Goal: Navigation & Orientation: Find specific page/section

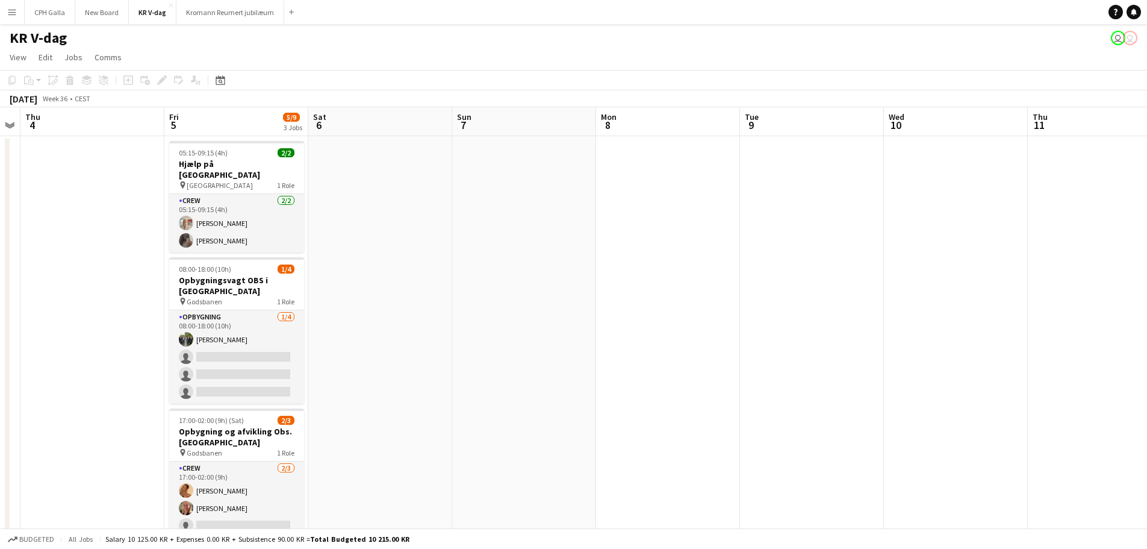
scroll to position [0, 264]
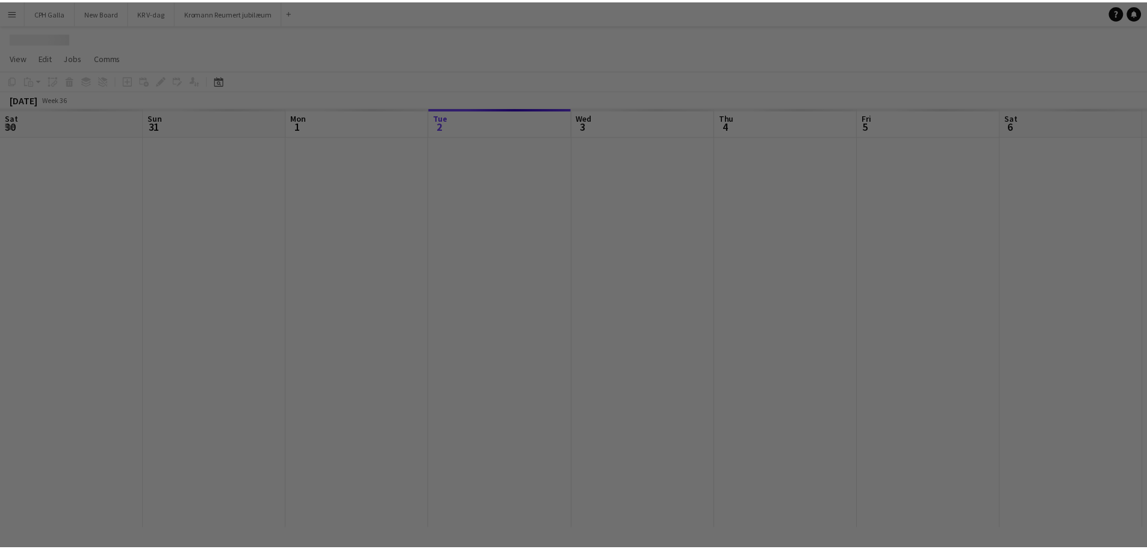
scroll to position [0, 288]
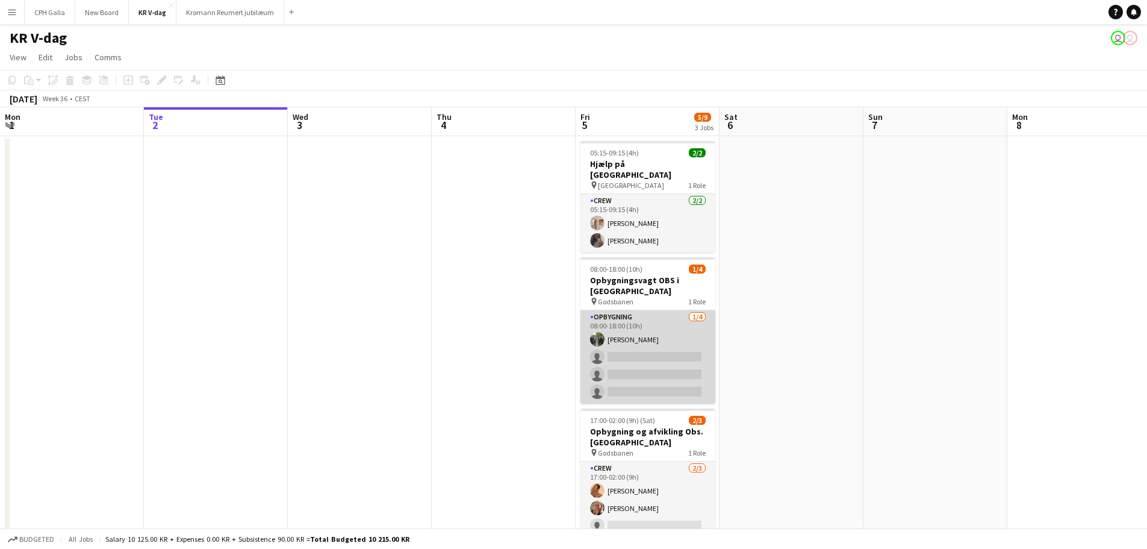
click at [683, 319] on app-card-role "Opbygning 1/4 08:00-18:00 (10h) Sebastian Jørgensen single-neutral-actions sing…" at bounding box center [648, 356] width 135 height 93
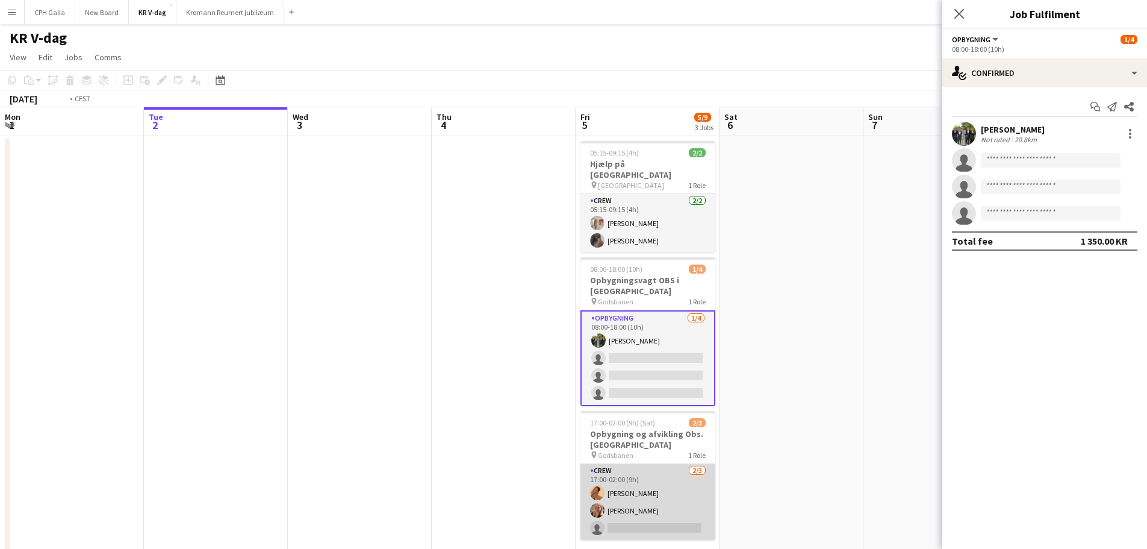
click at [660, 464] on app-card-role "Crew 2/3 17:00-02:00 (9h) Xenia Sif Nielsen Silja Weigelt Jensen single-neutral…" at bounding box center [648, 502] width 135 height 76
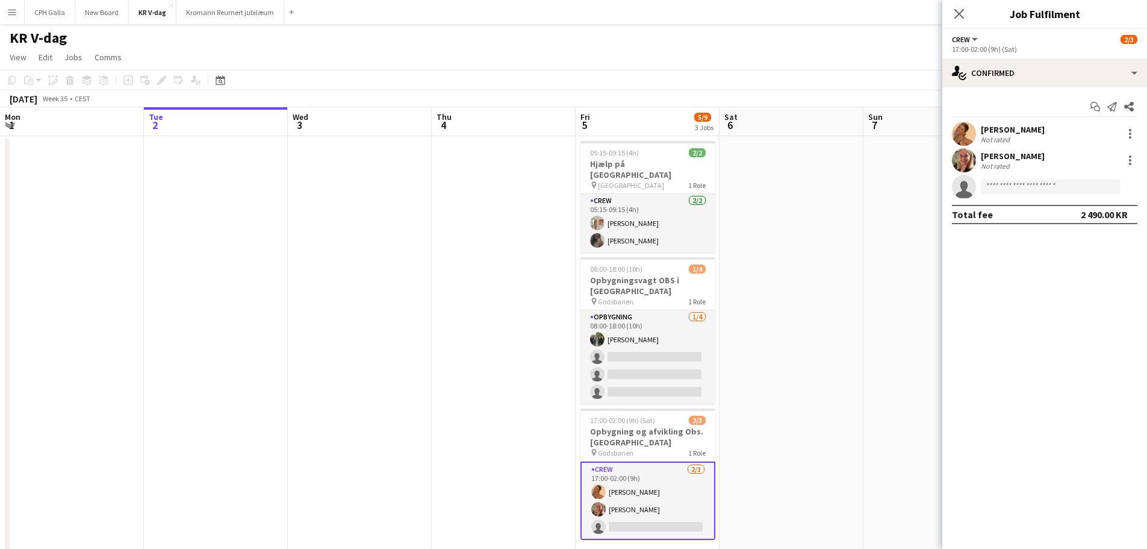
scroll to position [0, 287]
click at [815, 396] on app-date-cell at bounding box center [792, 350] width 144 height 428
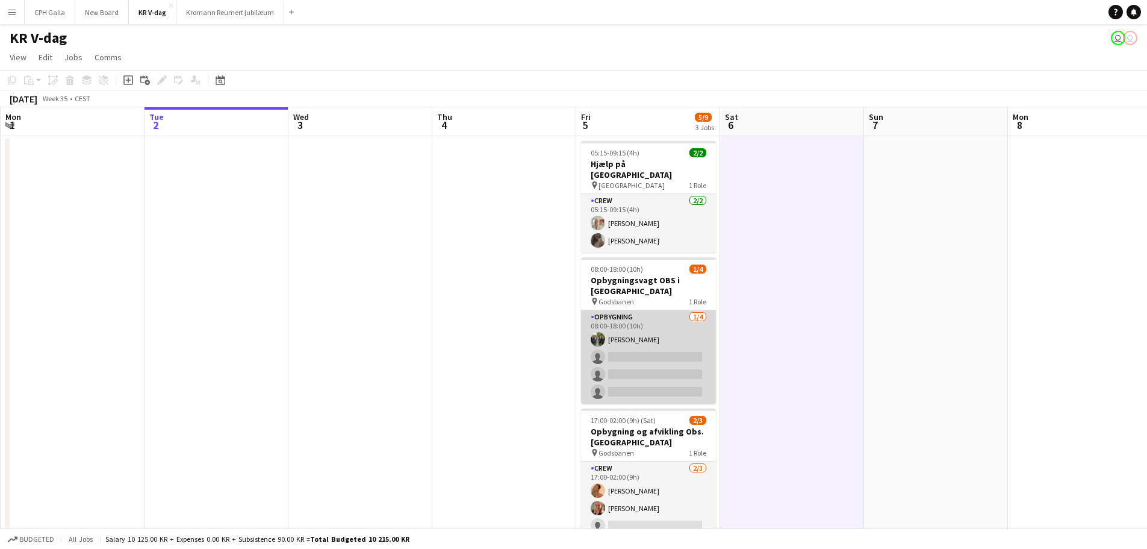
scroll to position [35, 0]
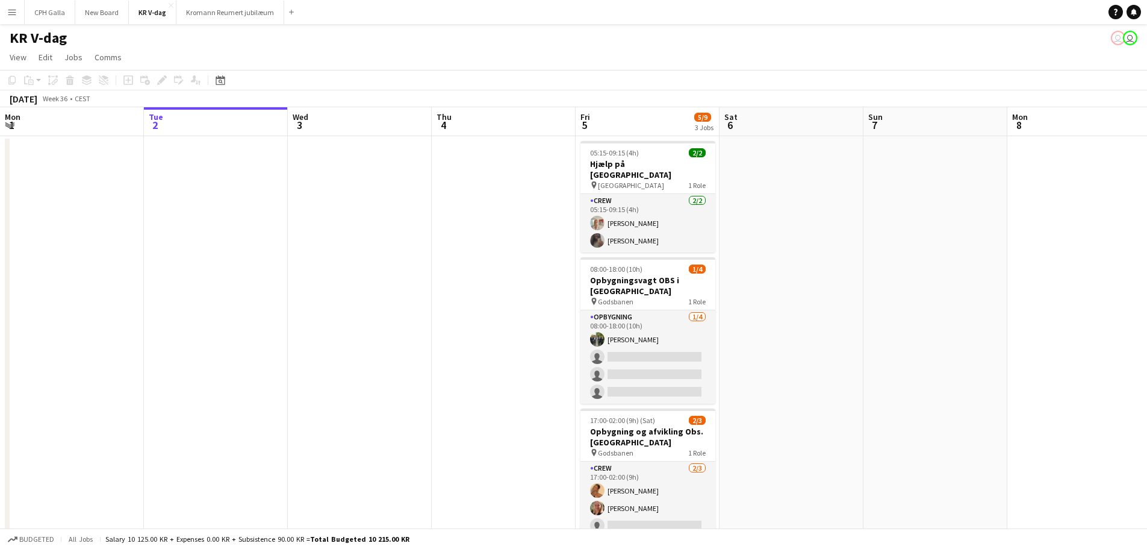
scroll to position [35, 0]
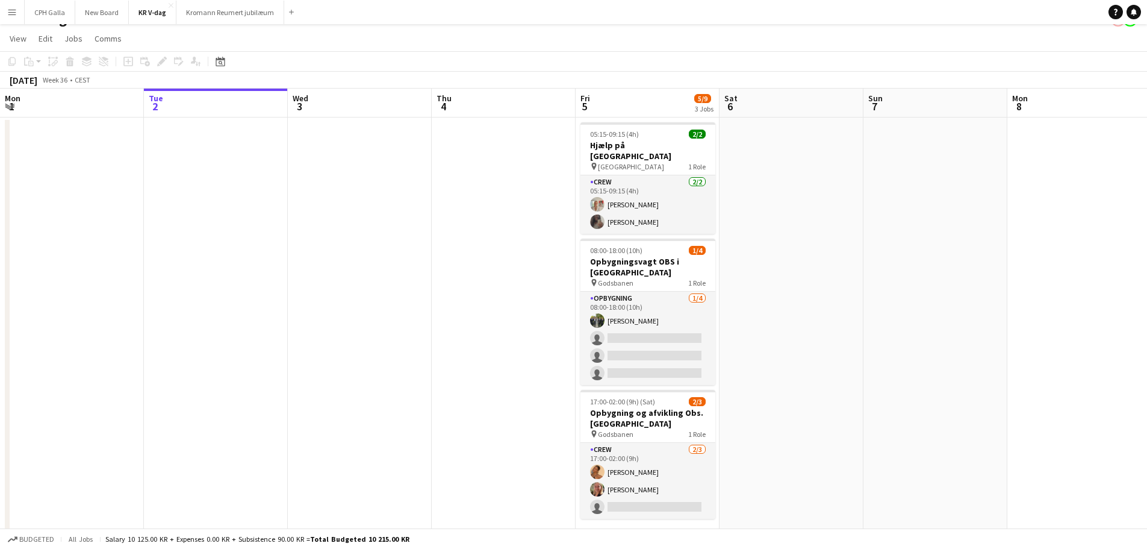
scroll to position [35, 0]
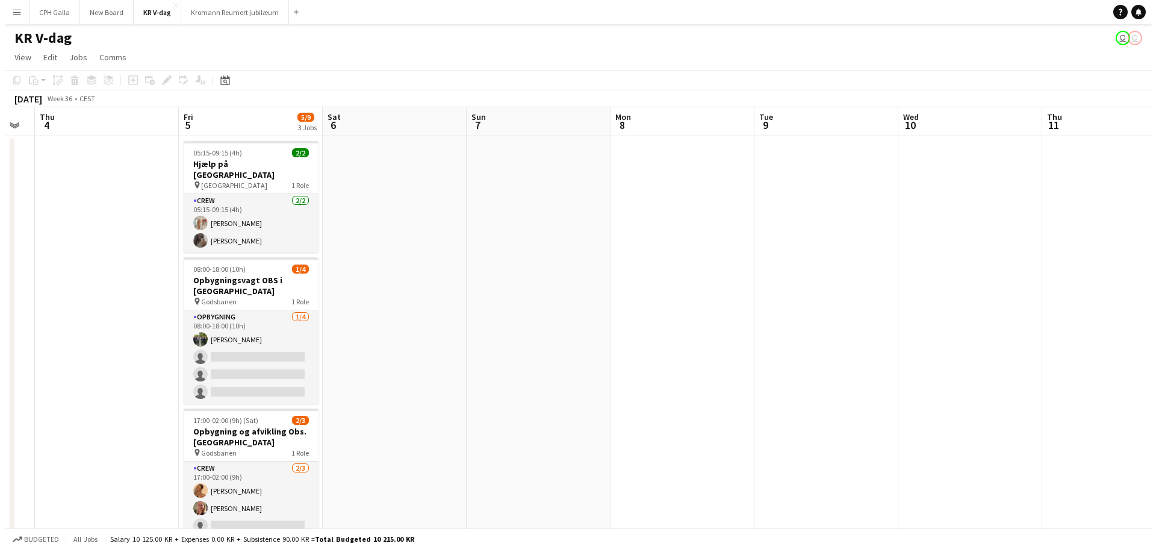
scroll to position [0, 422]
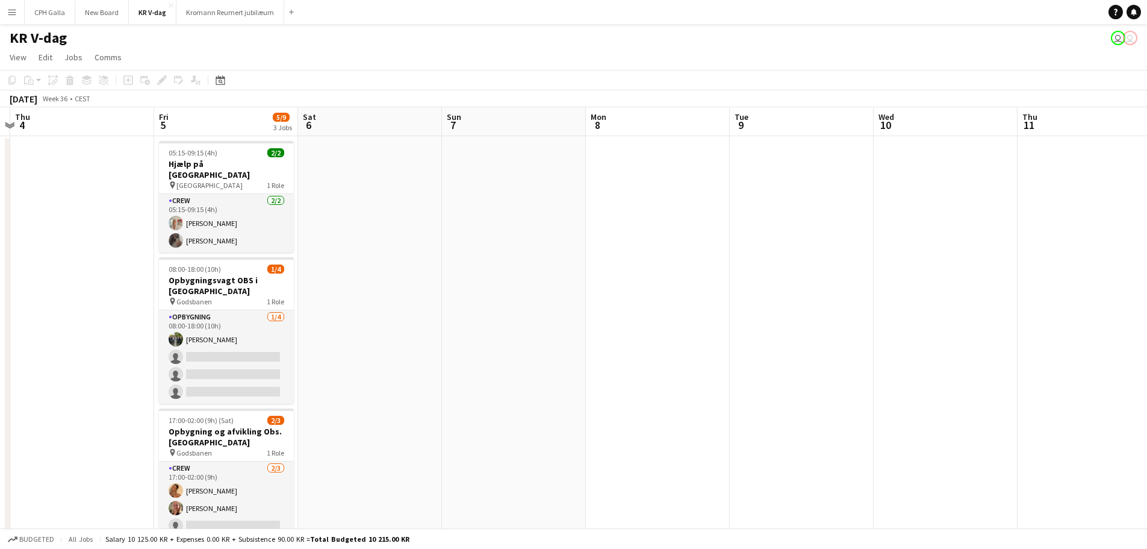
click at [19, 15] on button "Menu" at bounding box center [12, 12] width 24 height 24
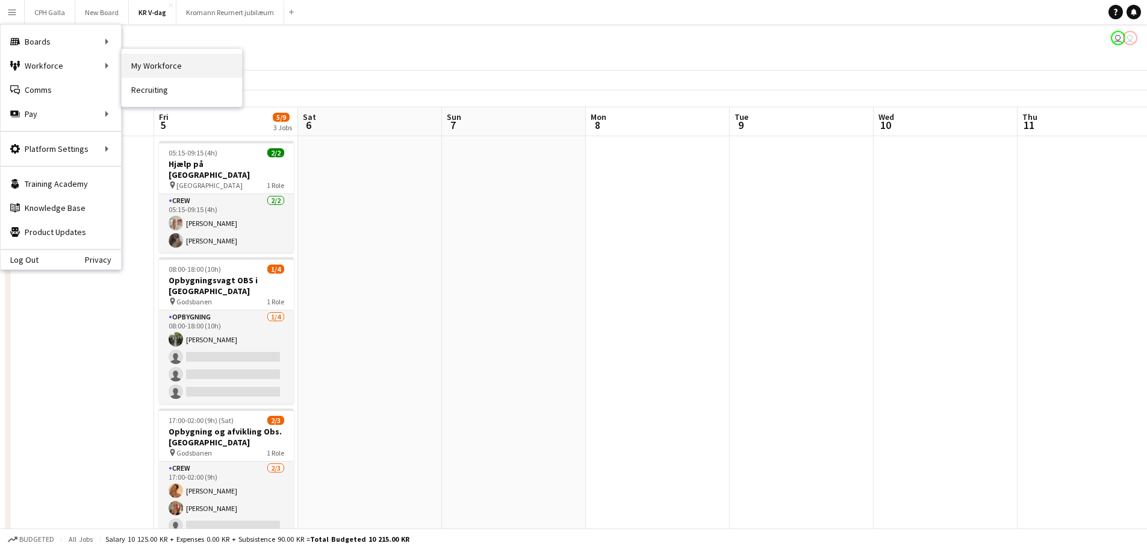
click at [158, 70] on link "My Workforce" at bounding box center [182, 66] width 120 height 24
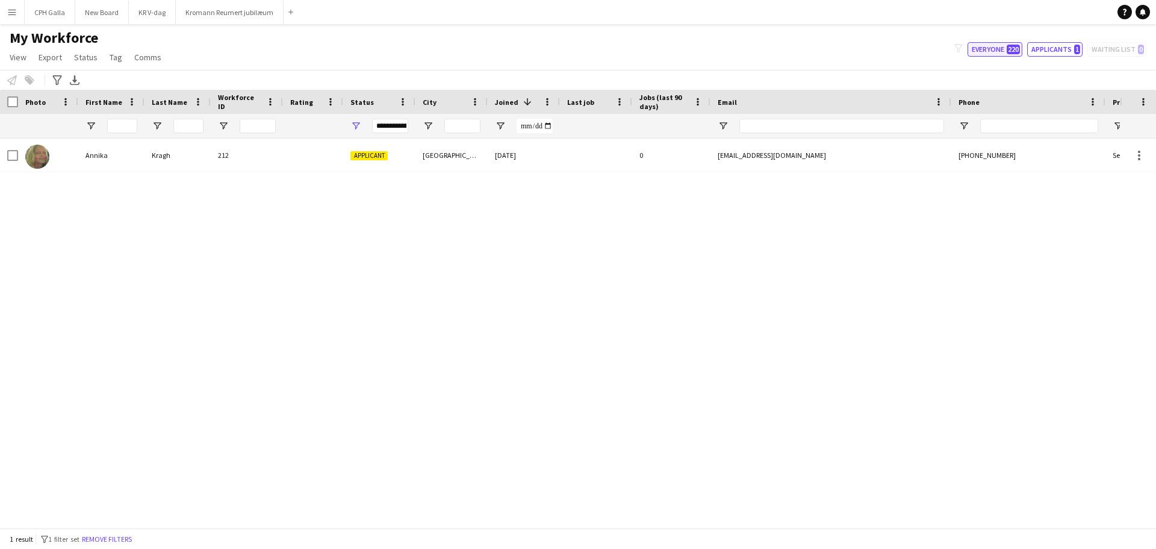
click at [1005, 52] on button "Everyone 220" at bounding box center [995, 49] width 55 height 14
type input "**********"
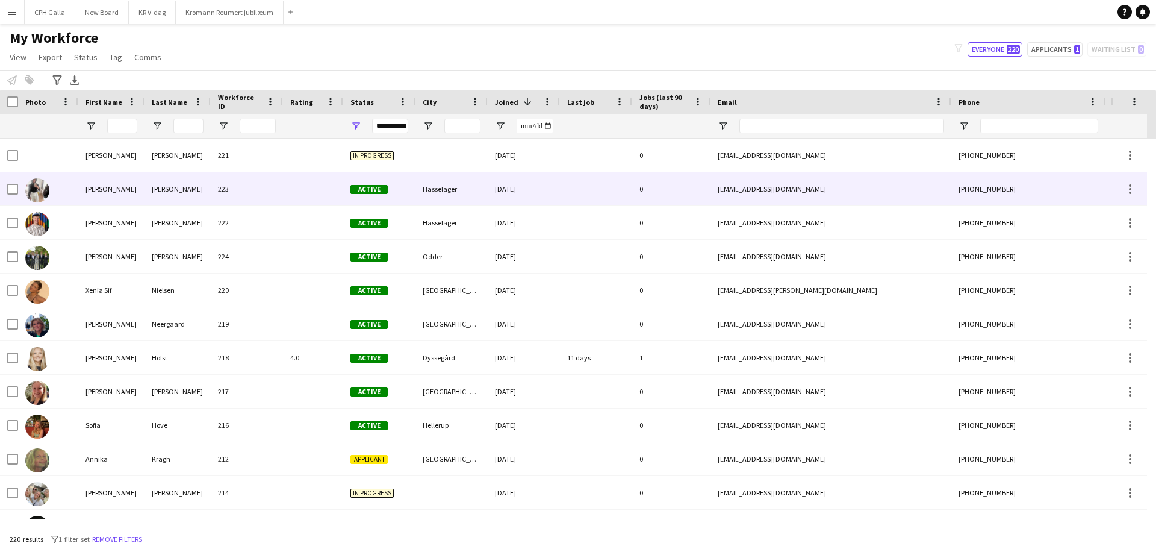
click at [105, 187] on div "[PERSON_NAME]" at bounding box center [111, 188] width 66 height 33
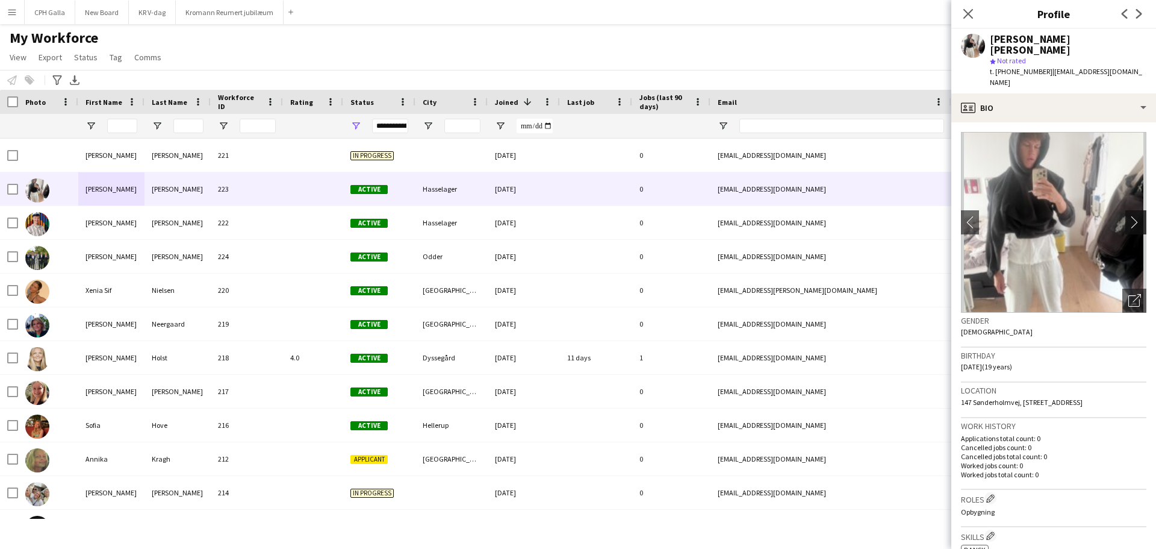
click at [1130, 210] on button "chevron-right" at bounding box center [1138, 222] width 24 height 24
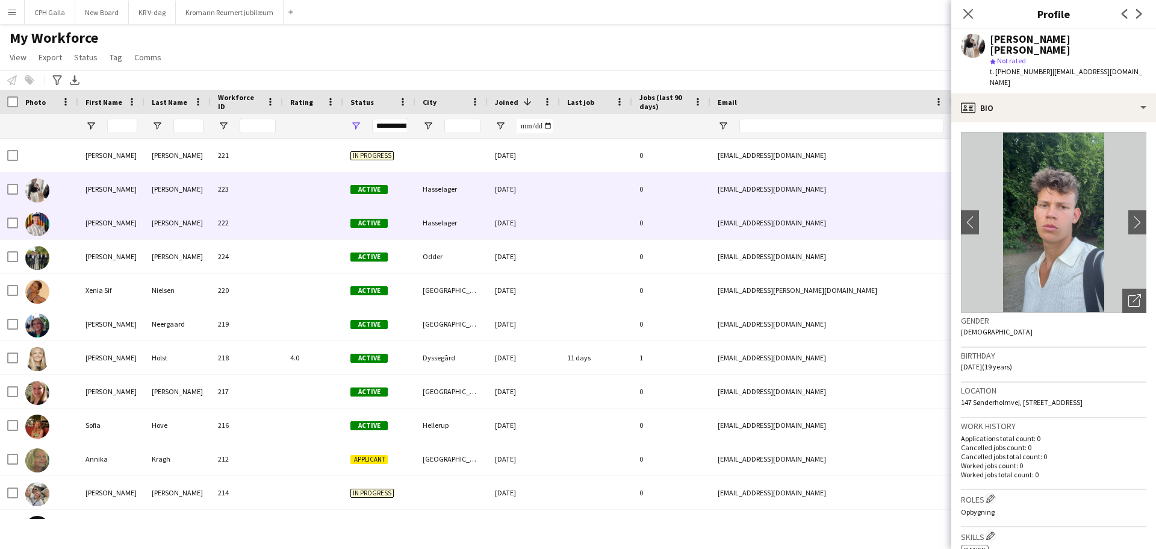
click at [130, 229] on div "[PERSON_NAME]" at bounding box center [111, 222] width 66 height 33
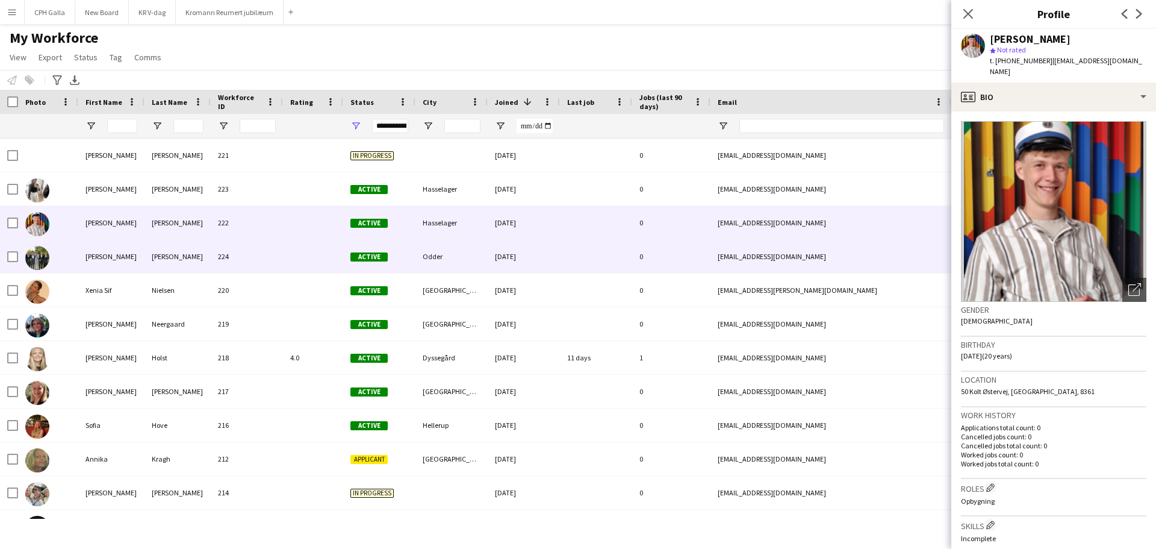
click at [449, 255] on div "Odder" at bounding box center [452, 256] width 72 height 33
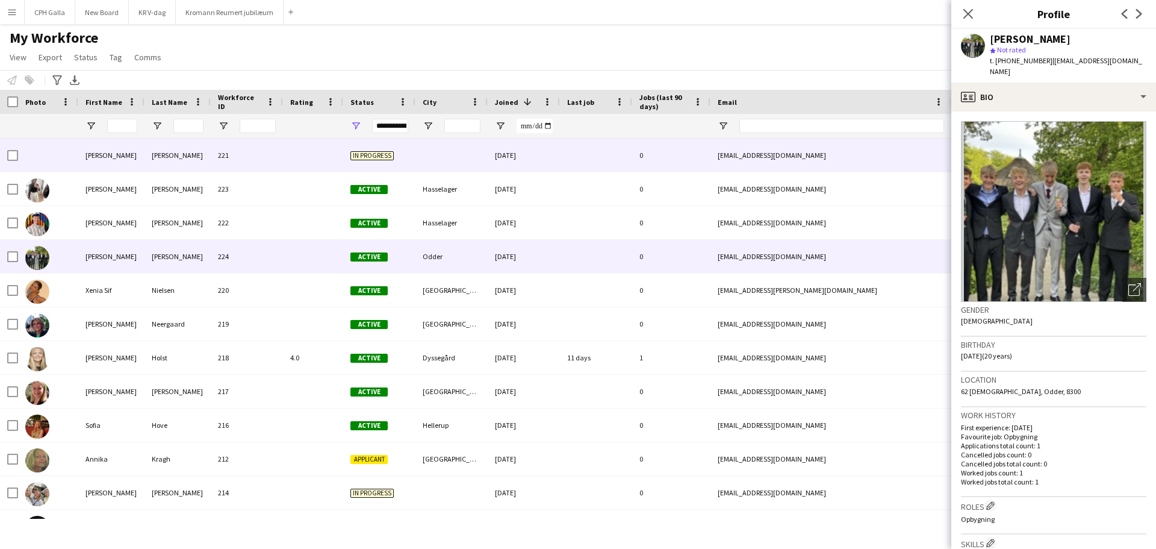
click at [73, 160] on div at bounding box center [48, 155] width 60 height 33
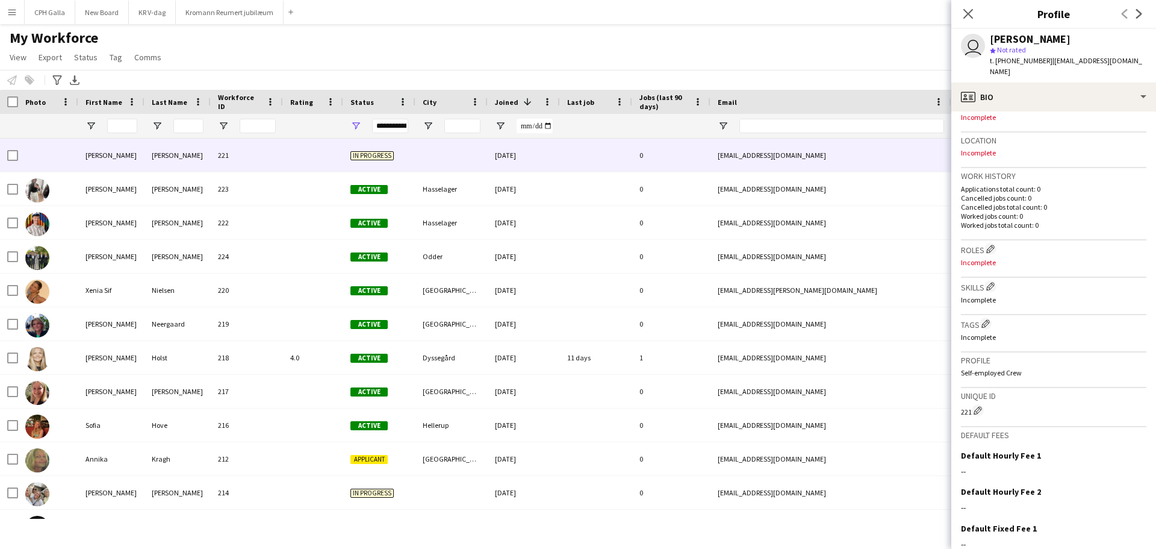
scroll to position [320, 0]
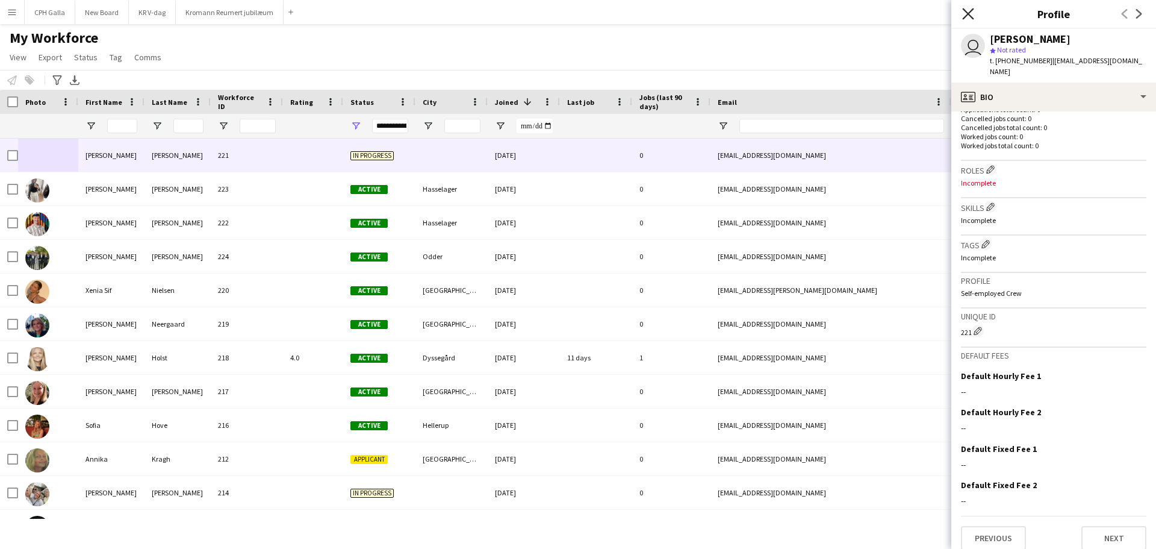
click at [971, 17] on icon at bounding box center [967, 13] width 11 height 11
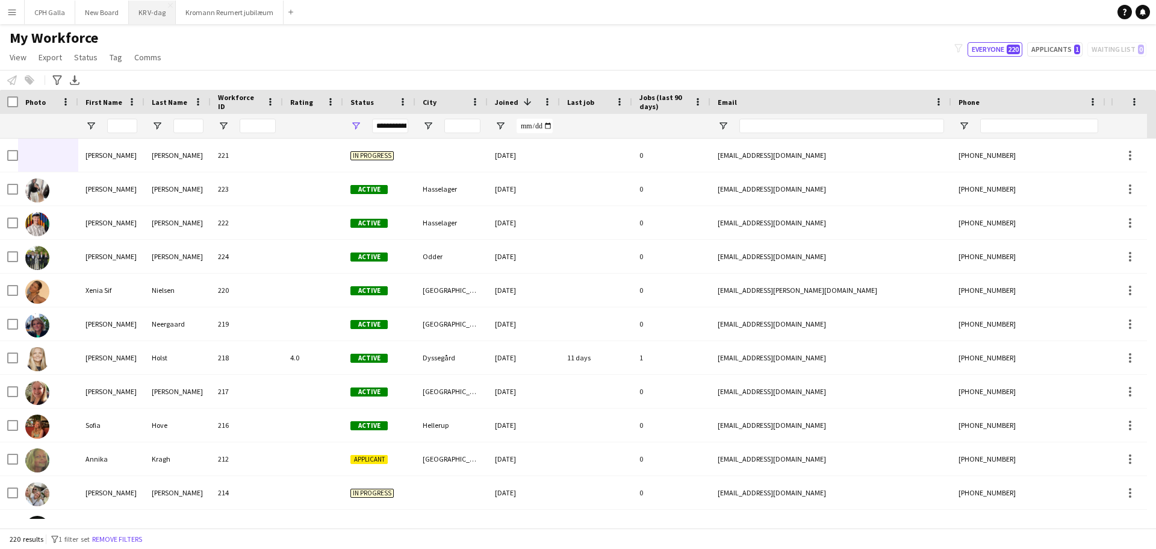
click at [139, 7] on button "KR V-dag Close" at bounding box center [152, 12] width 47 height 23
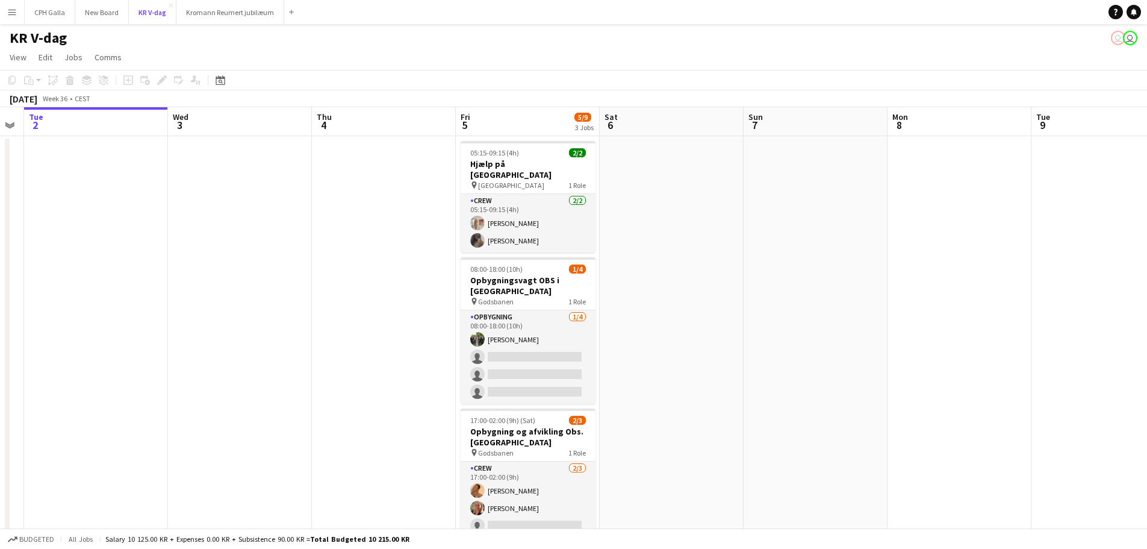
scroll to position [0, 408]
